Goal: Information Seeking & Learning: Find specific fact

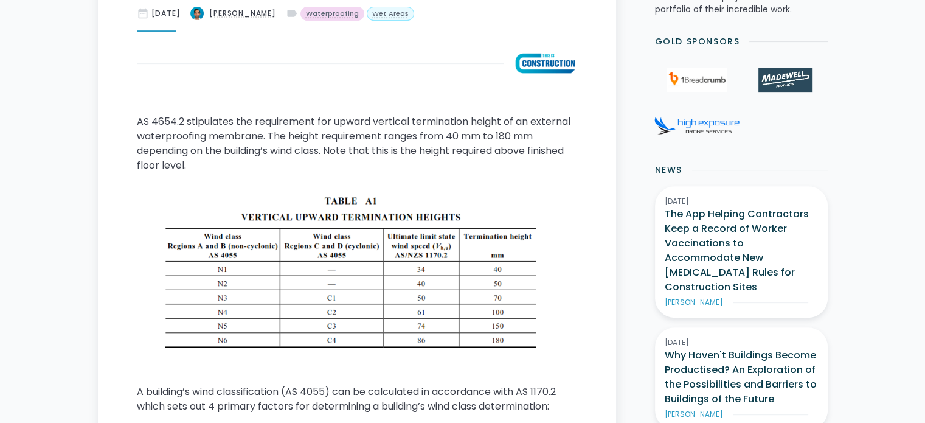
scroll to position [548, 0]
click at [295, 160] on p "AS 4654.2 stipulates the requirement for upward vertical termination height of …" at bounding box center [357, 143] width 441 height 58
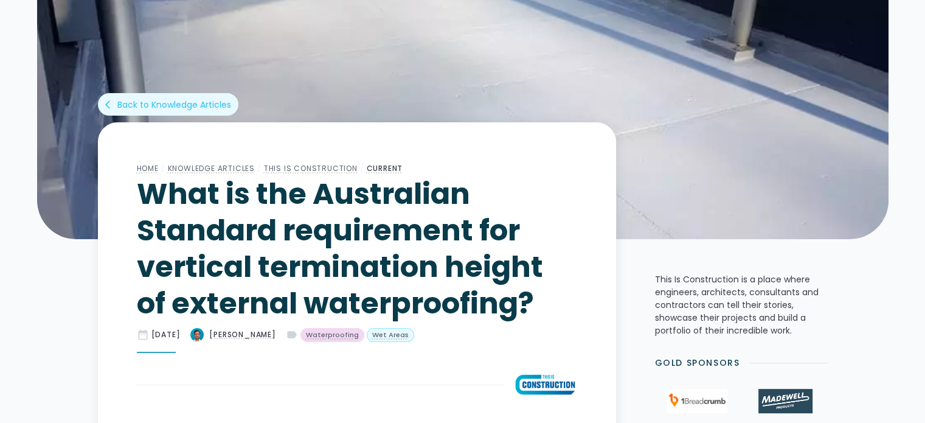
scroll to position [0, 0]
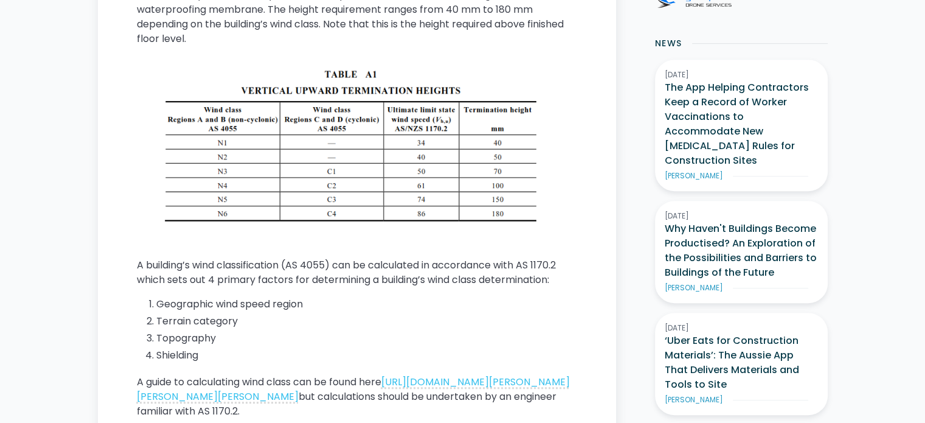
scroll to position [677, 0]
